Goal: Information Seeking & Learning: Learn about a topic

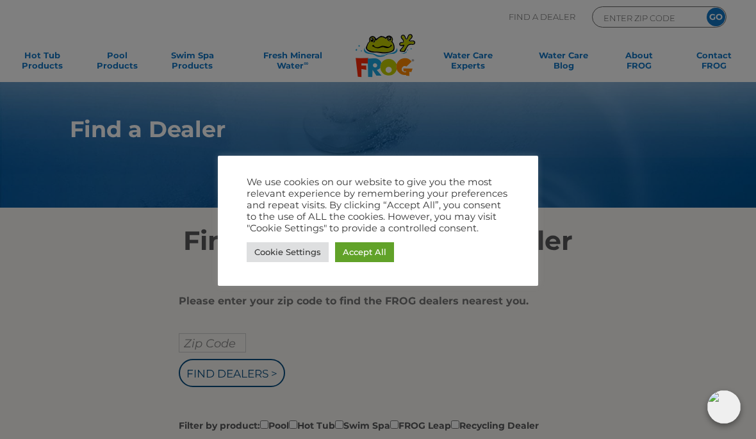
click at [359, 261] on link "Accept All" at bounding box center [364, 252] width 59 height 20
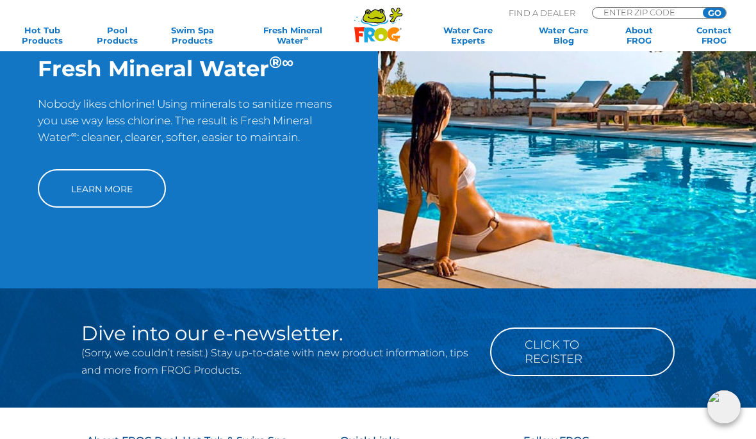
scroll to position [936, 0]
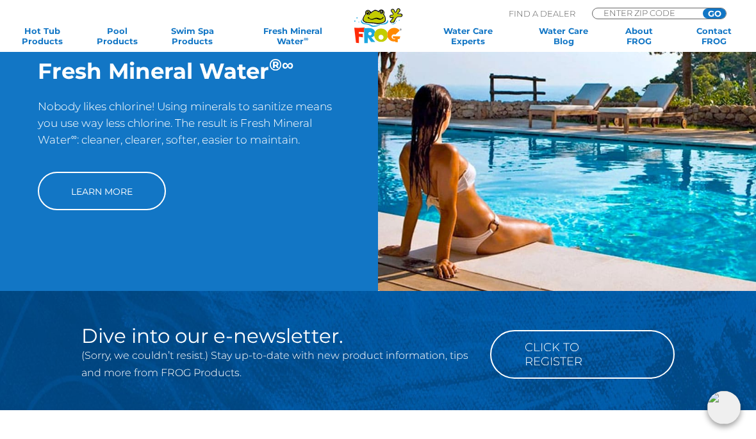
click at [117, 202] on link "Learn More" at bounding box center [102, 190] width 128 height 38
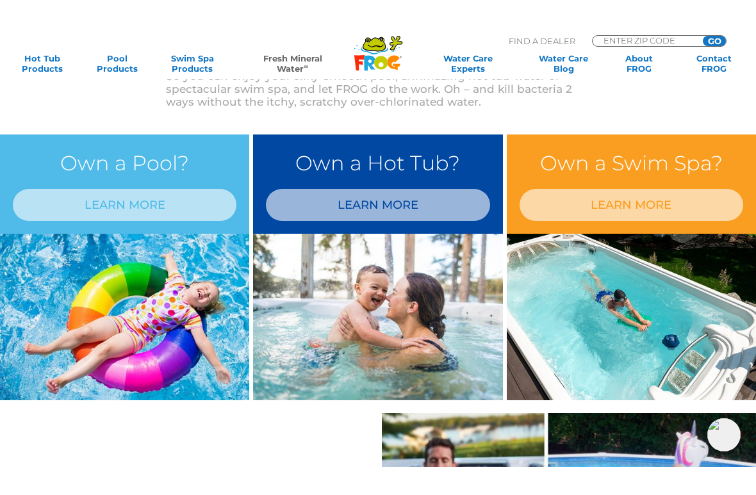
scroll to position [525, 0]
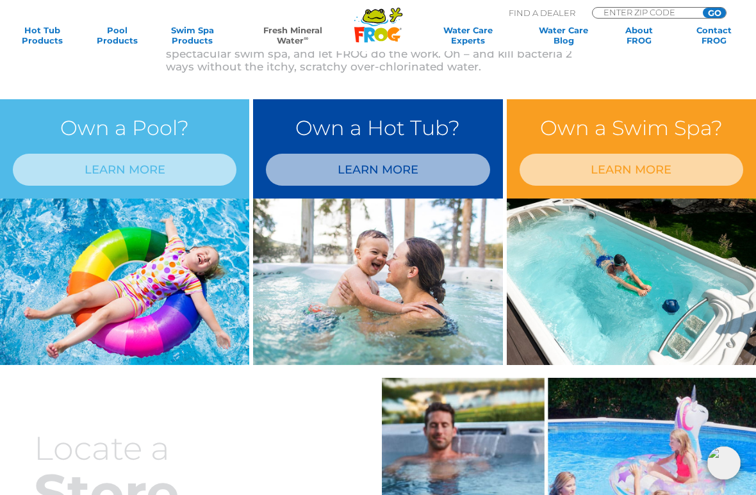
click at [418, 169] on link "LEARN MORE" at bounding box center [378, 170] width 224 height 32
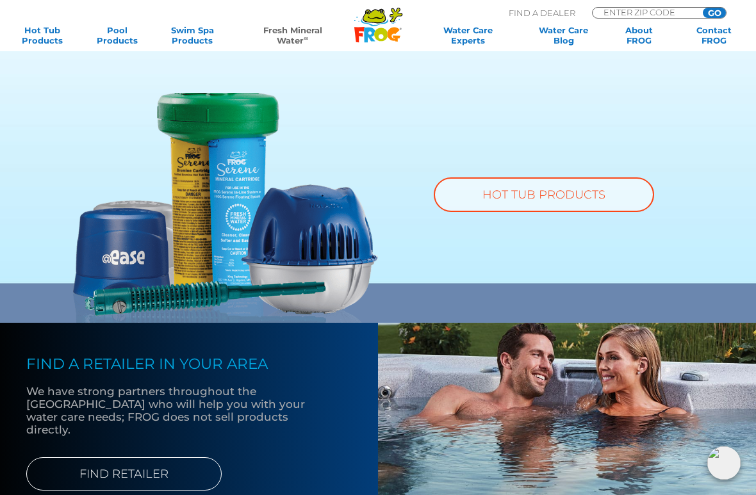
scroll to position [824, 0]
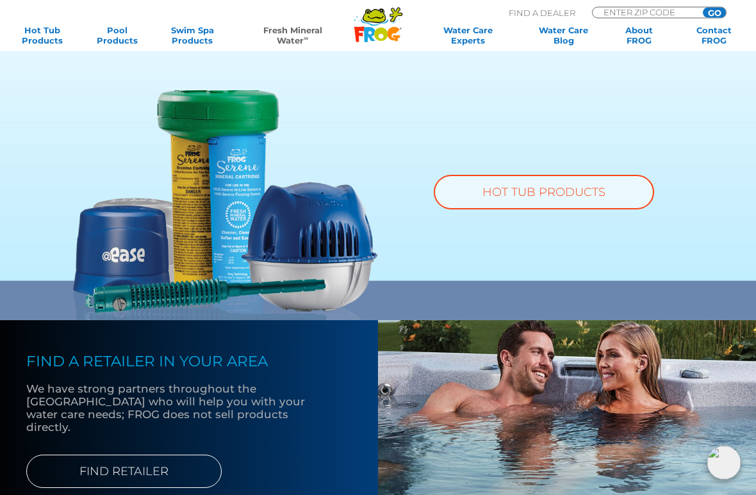
click at [556, 195] on link "HOT TUB PRODUCTS" at bounding box center [544, 193] width 220 height 35
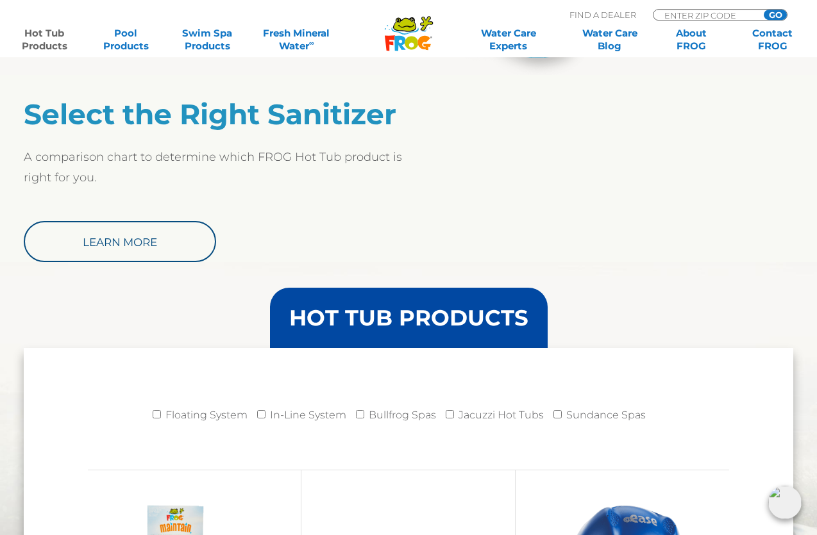
scroll to position [1034, 0]
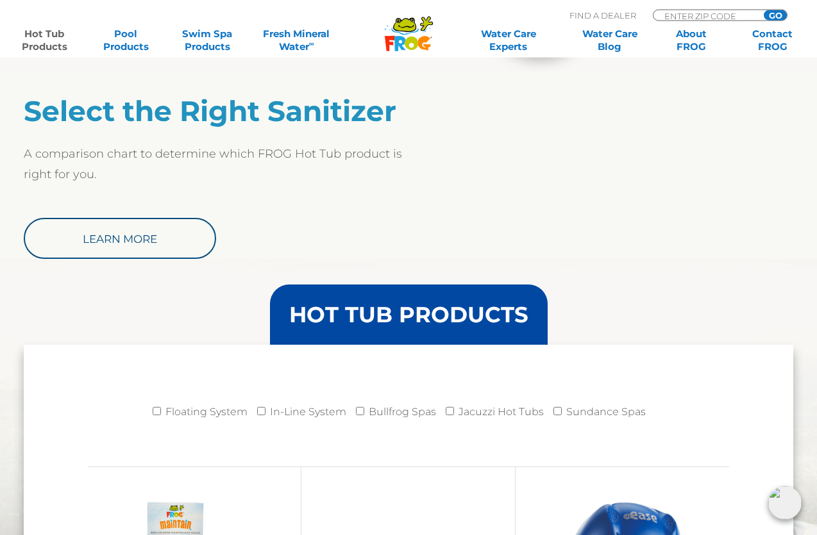
click at [154, 229] on link "Learn More" at bounding box center [120, 238] width 192 height 41
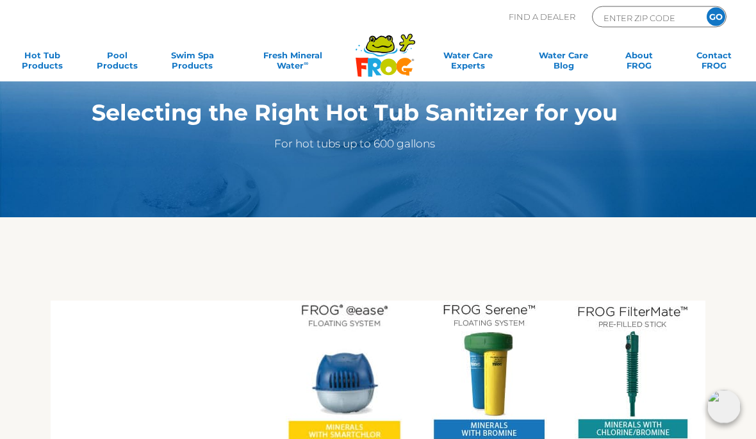
scroll to position [78, 0]
